Goal: Task Accomplishment & Management: Use online tool/utility

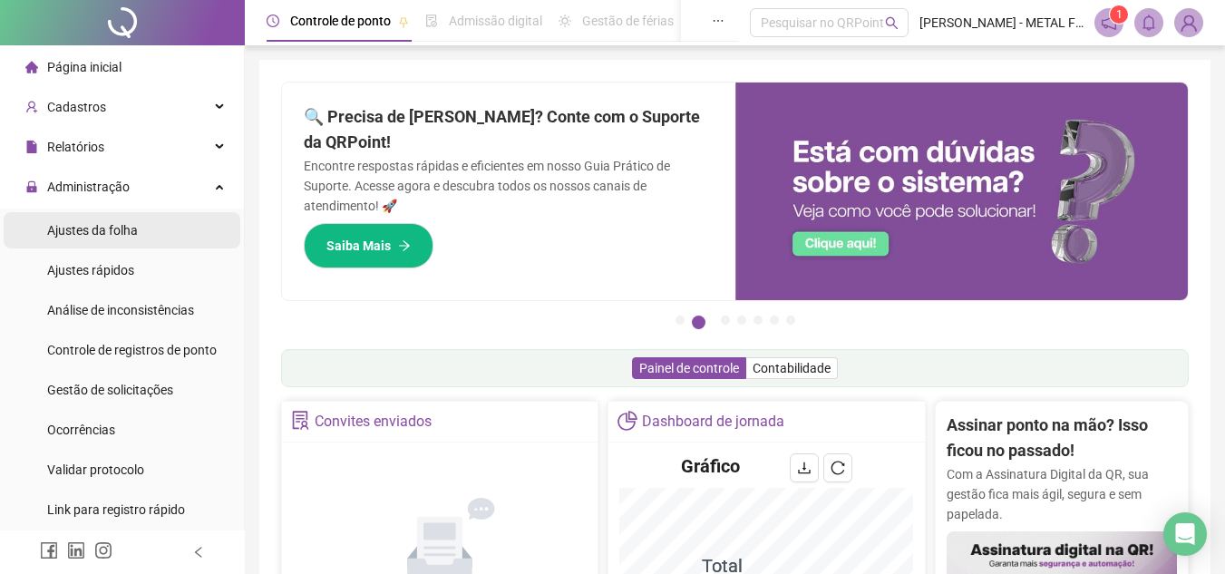
click at [122, 228] on span "Ajustes da folha" at bounding box center [92, 230] width 91 height 15
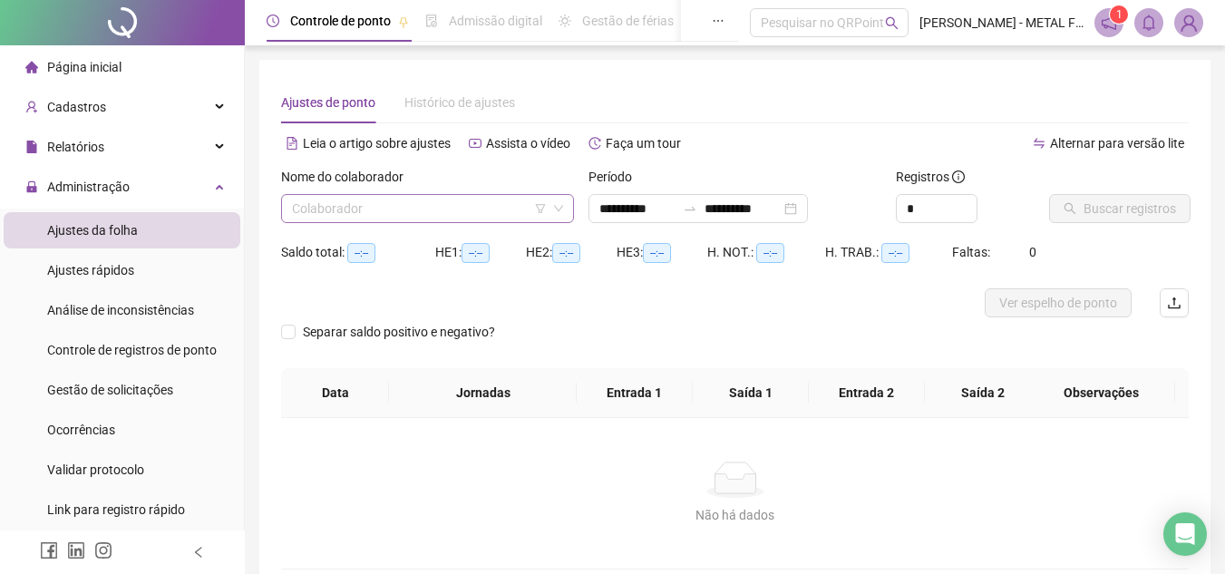
click at [402, 212] on input "search" at bounding box center [419, 208] width 255 height 27
type input "**********"
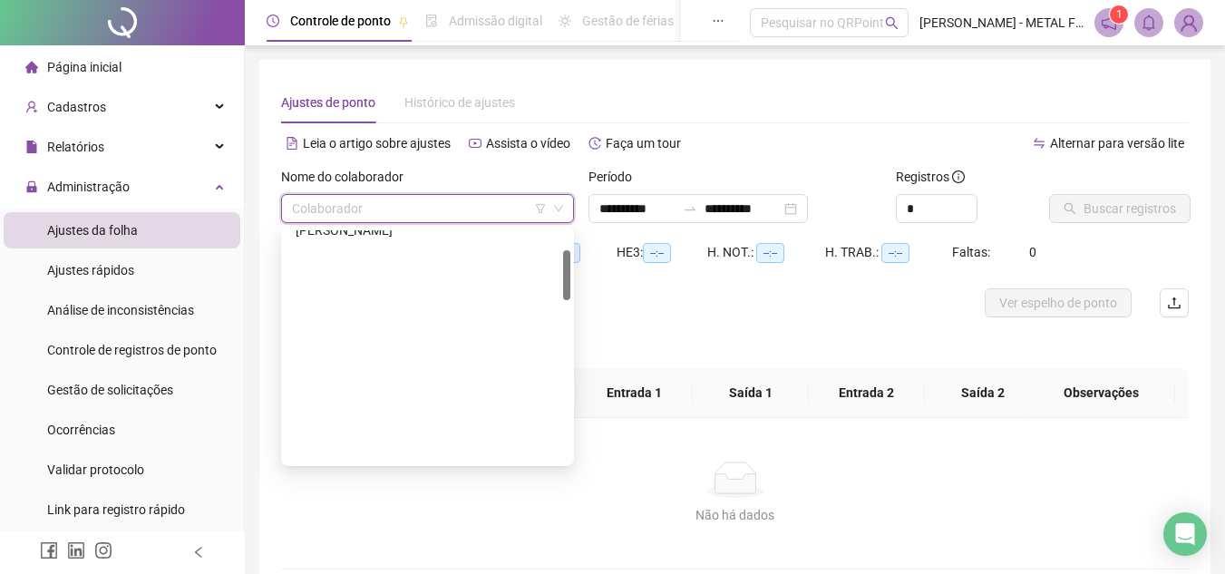
scroll to position [91, 0]
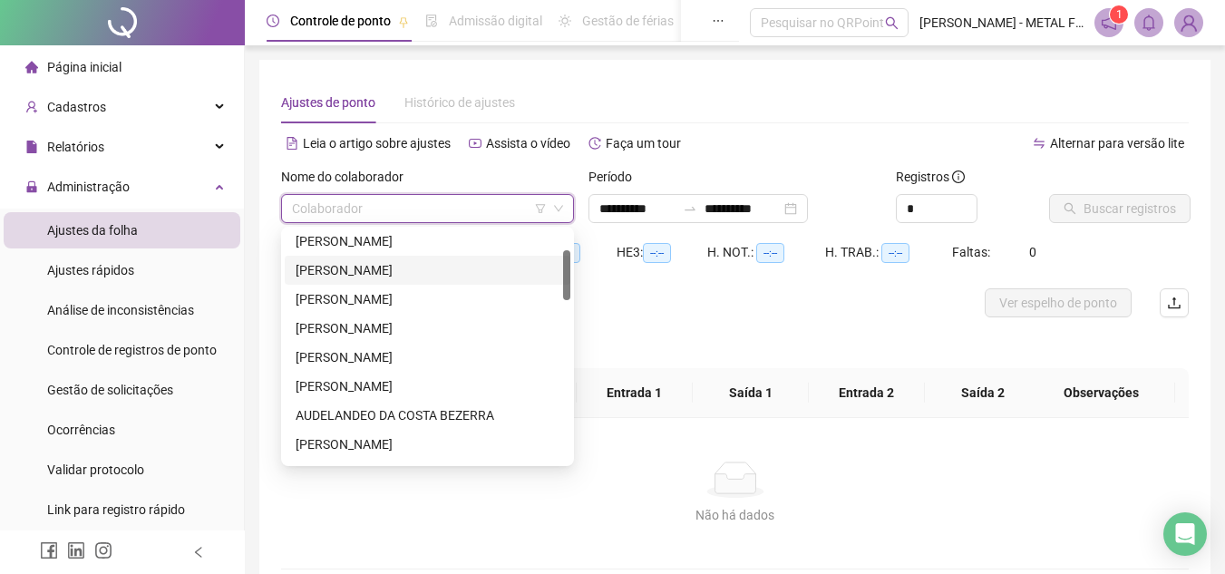
click at [379, 262] on div "[PERSON_NAME]" at bounding box center [428, 270] width 264 height 20
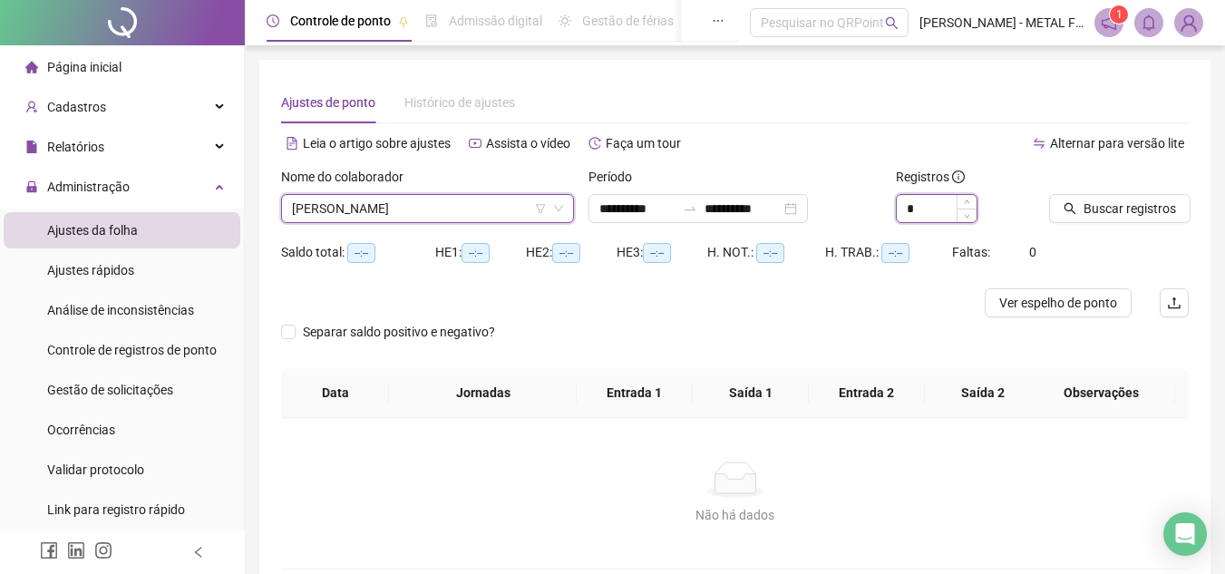
click at [964, 208] on span "Increase Value" at bounding box center [967, 202] width 20 height 14
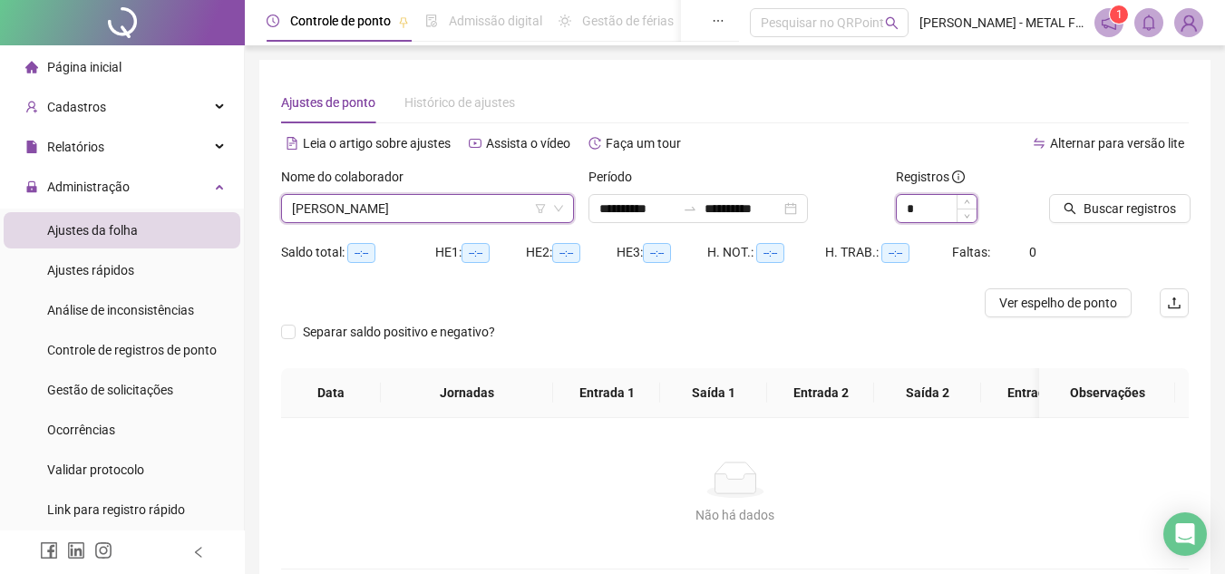
click at [964, 208] on span "Increase Value" at bounding box center [967, 202] width 20 height 14
type input "*"
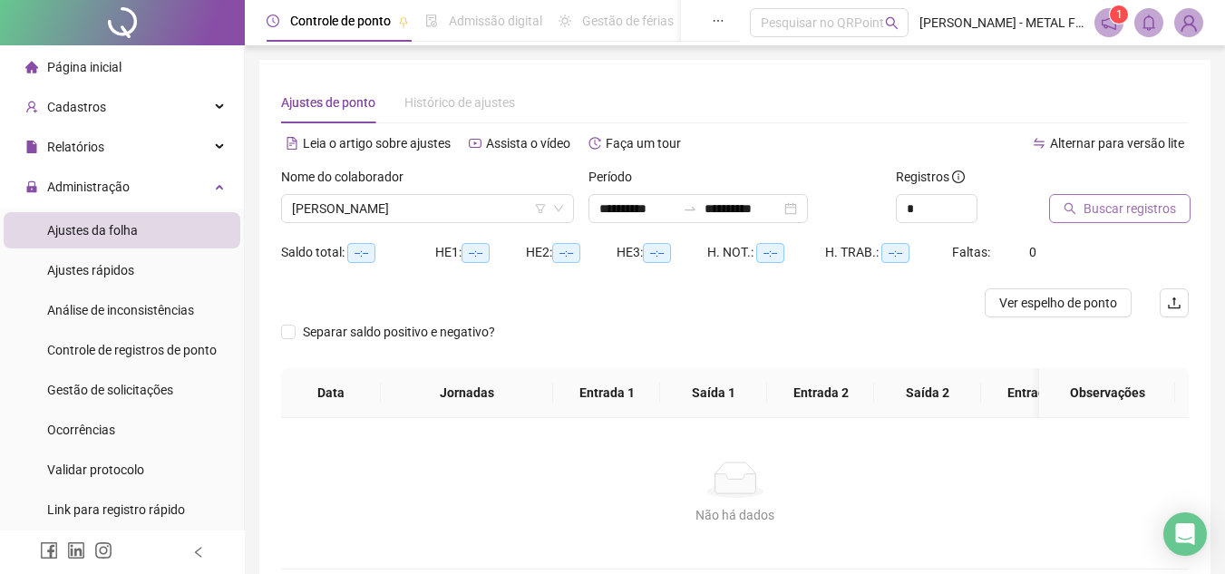
click at [1075, 207] on icon "search" at bounding box center [1070, 208] width 13 height 13
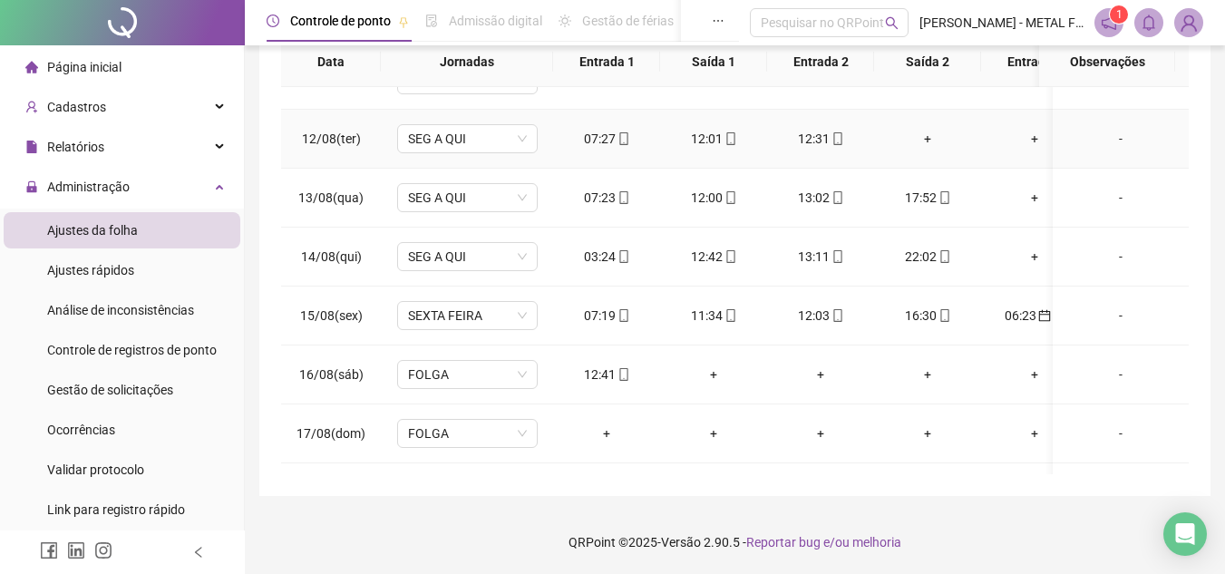
scroll to position [635, 0]
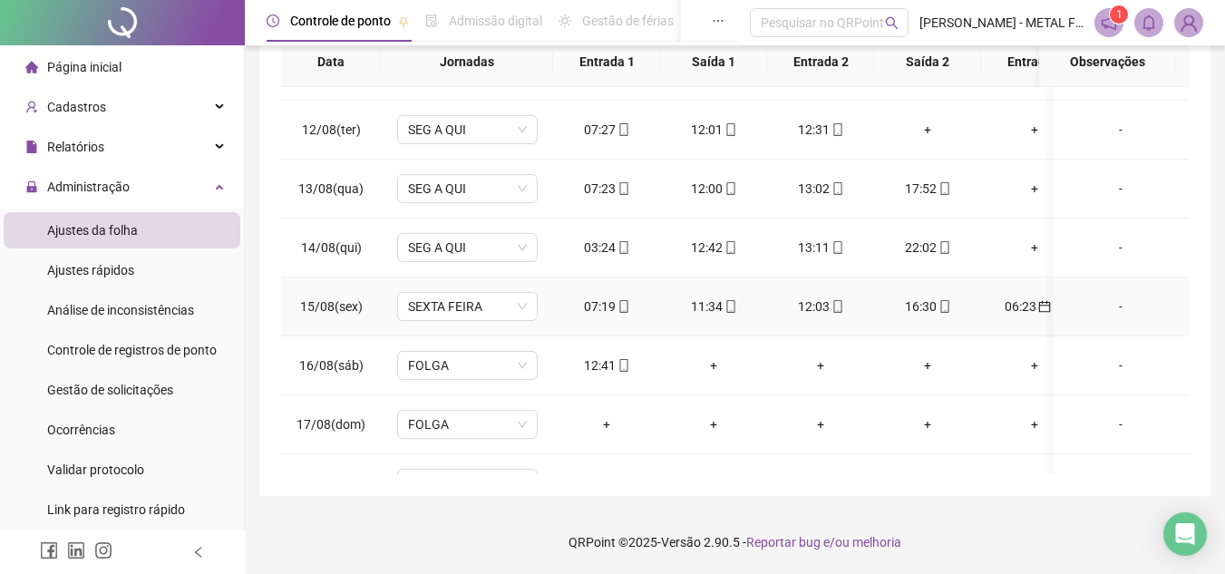
click at [1018, 310] on div "06:23" at bounding box center [1035, 307] width 78 height 20
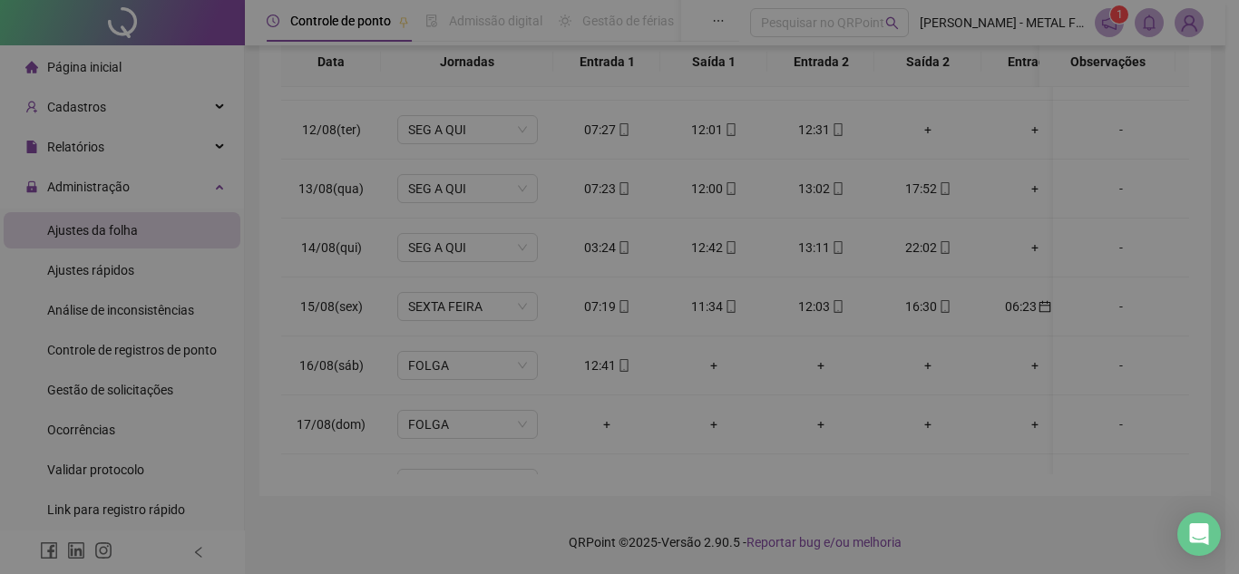
type input "**********"
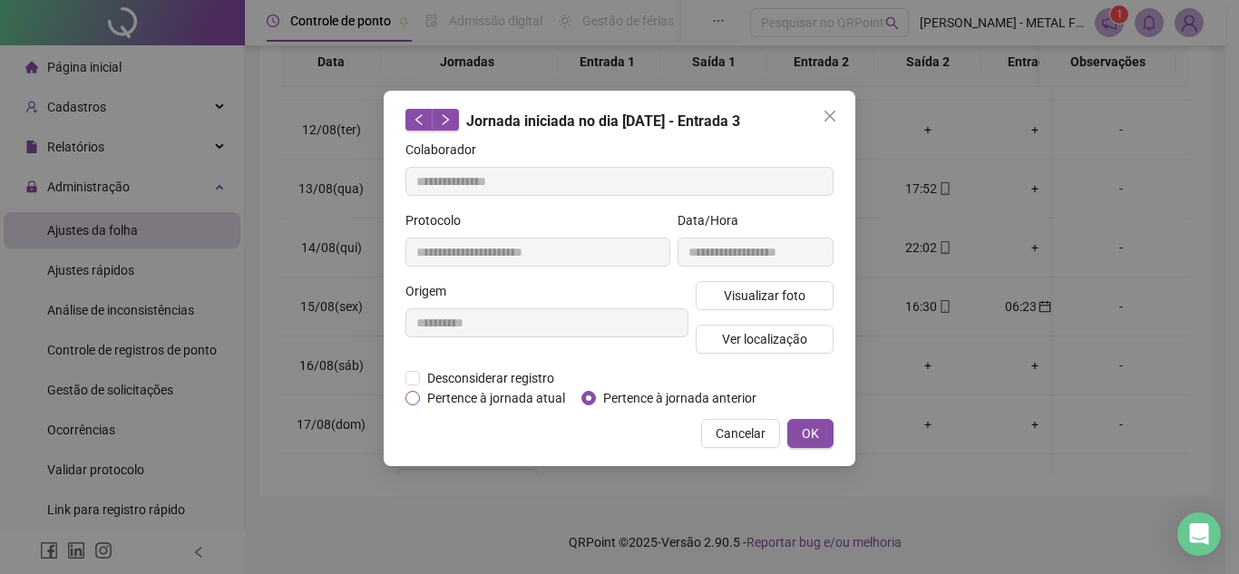
click at [555, 388] on span "Pertence à jornada atual" at bounding box center [496, 398] width 152 height 20
click at [802, 422] on button "OK" at bounding box center [810, 433] width 46 height 29
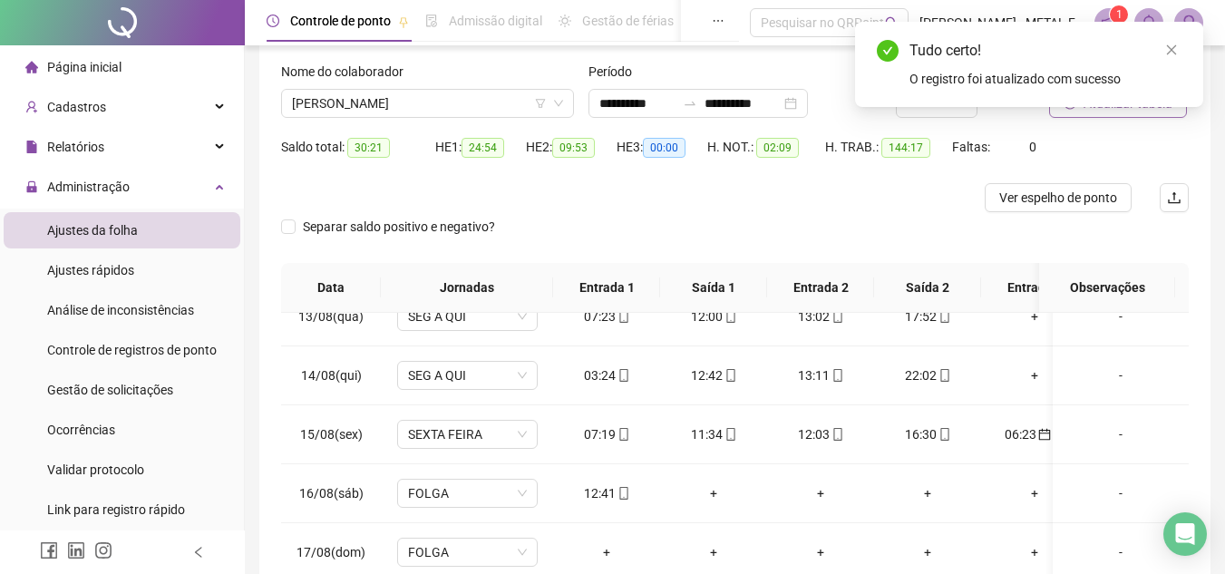
scroll to position [2, 0]
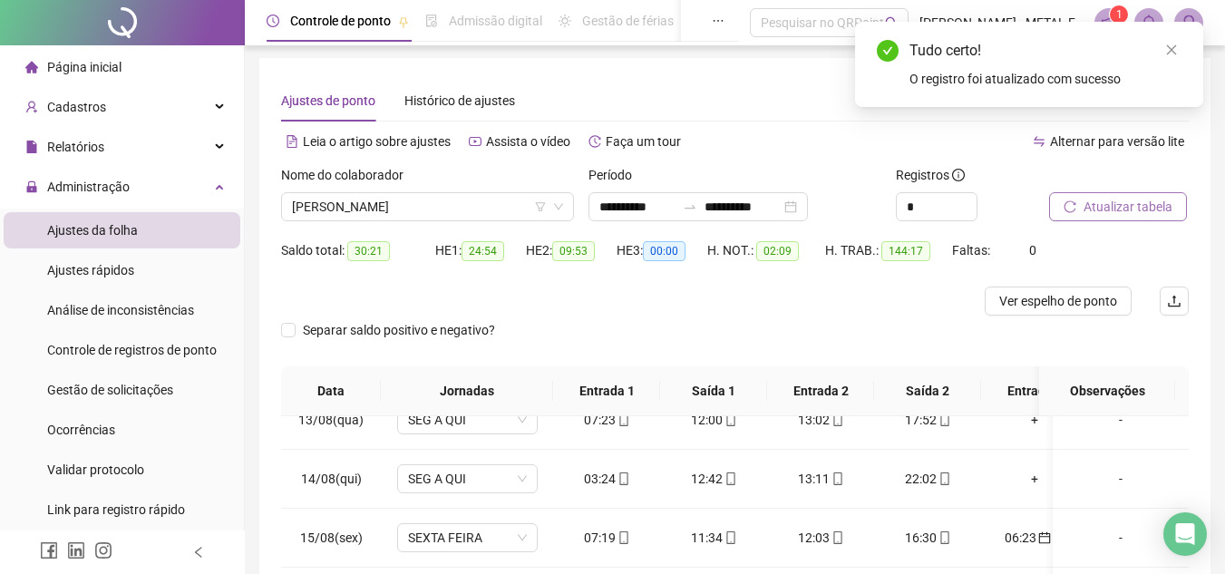
click at [1122, 209] on span "Atualizar tabela" at bounding box center [1128, 207] width 89 height 20
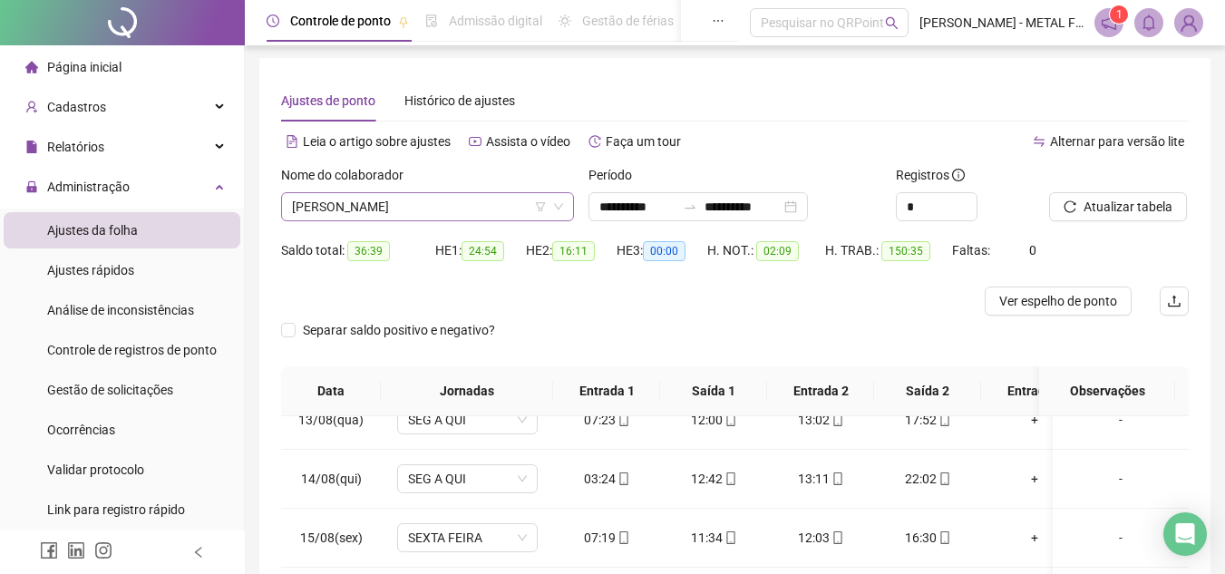
click at [409, 205] on span "[PERSON_NAME]" at bounding box center [427, 206] width 271 height 27
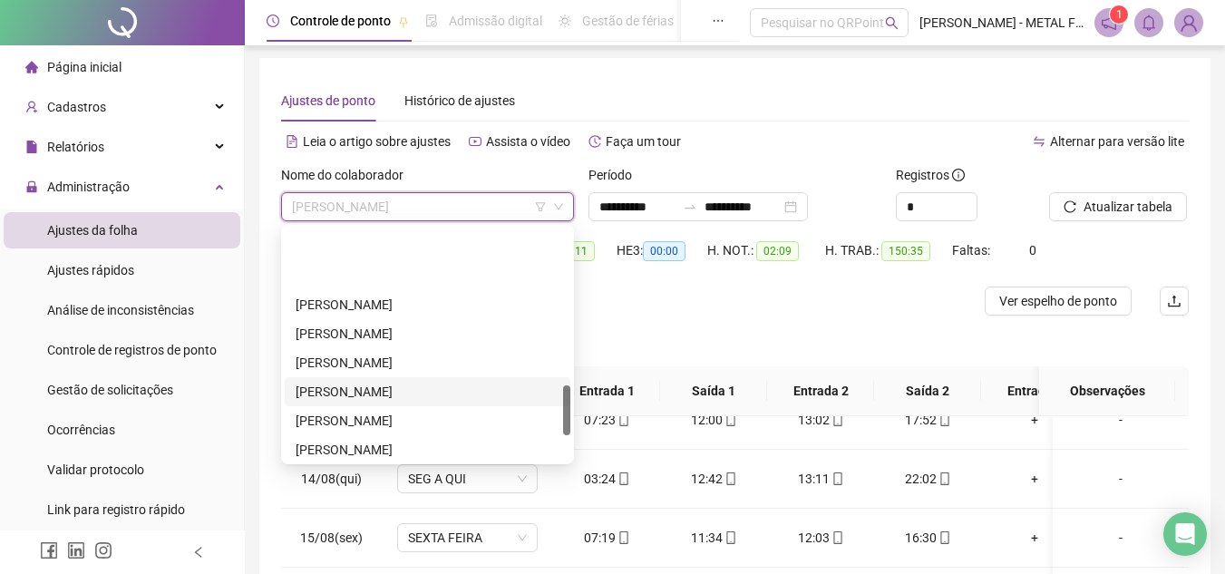
scroll to position [725, 0]
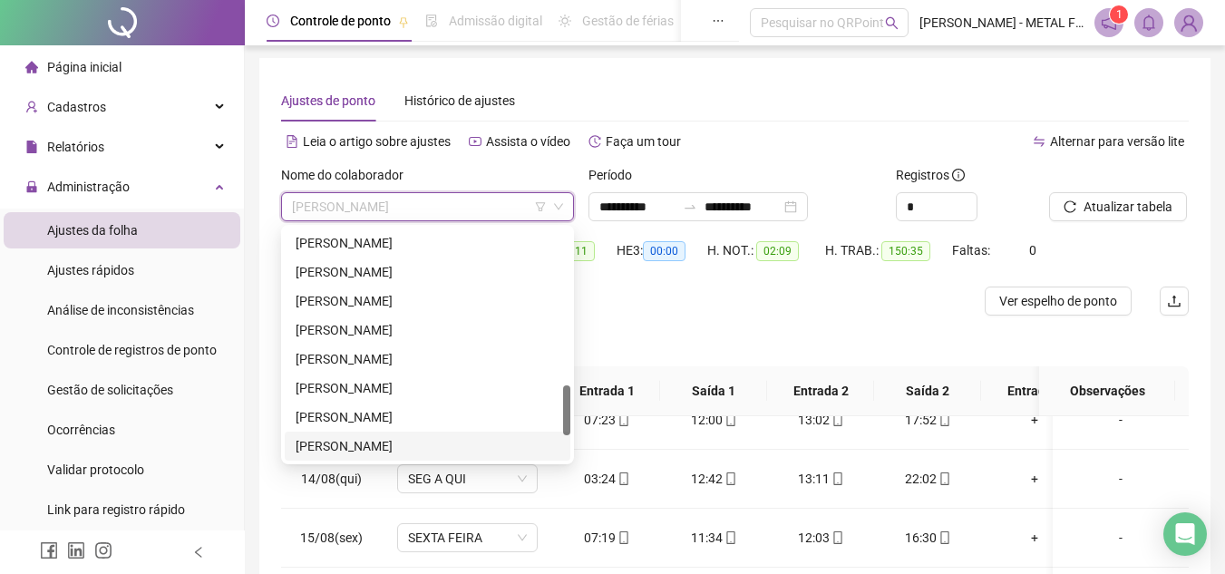
click at [366, 450] on div "[PERSON_NAME]" at bounding box center [428, 446] width 264 height 20
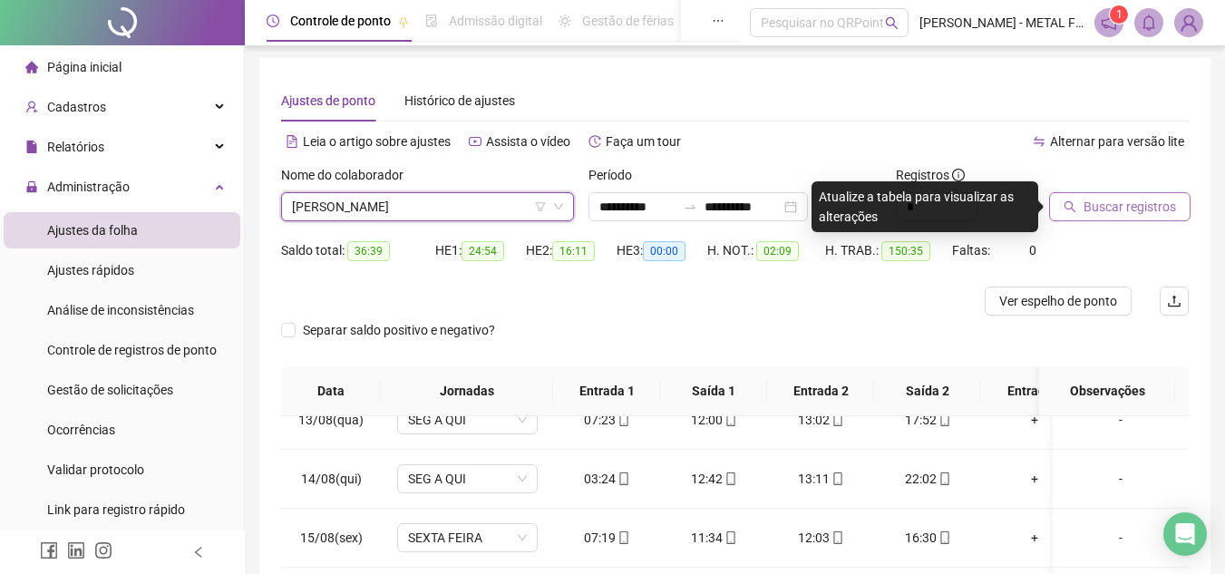
click at [1118, 195] on button "Buscar registros" at bounding box center [1119, 206] width 141 height 29
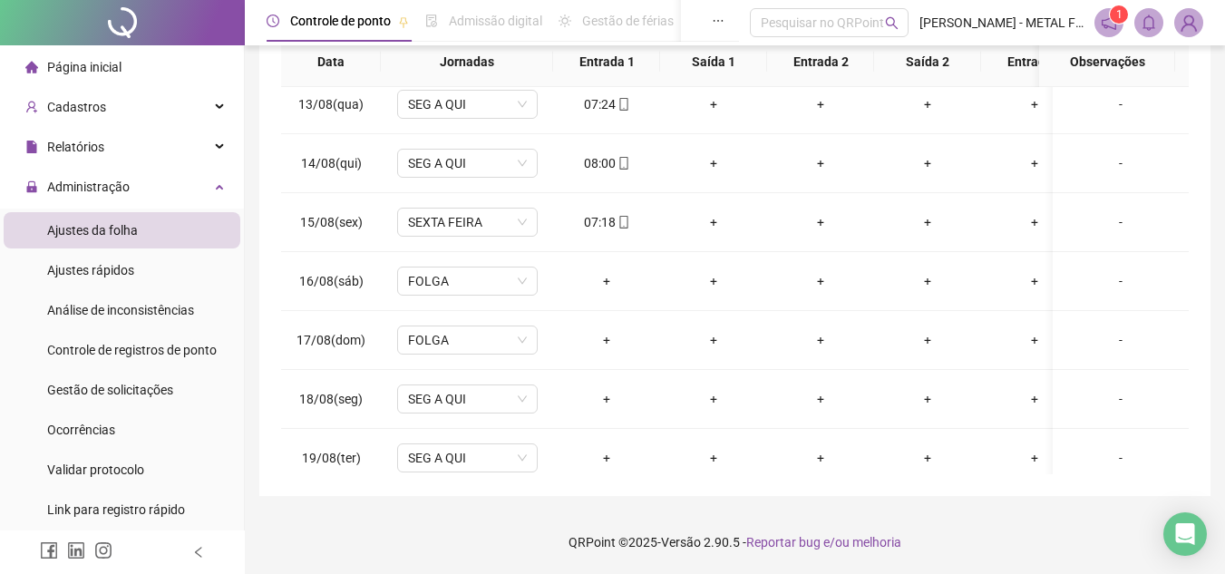
scroll to position [746, 0]
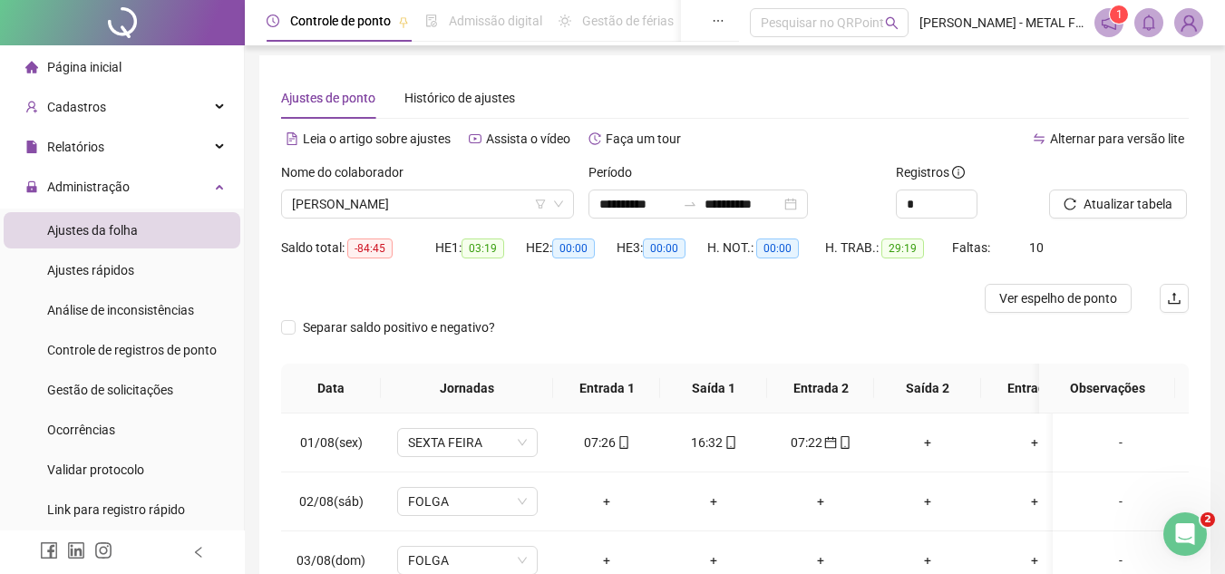
scroll to position [746, 0]
